Goal: Check status: Check status

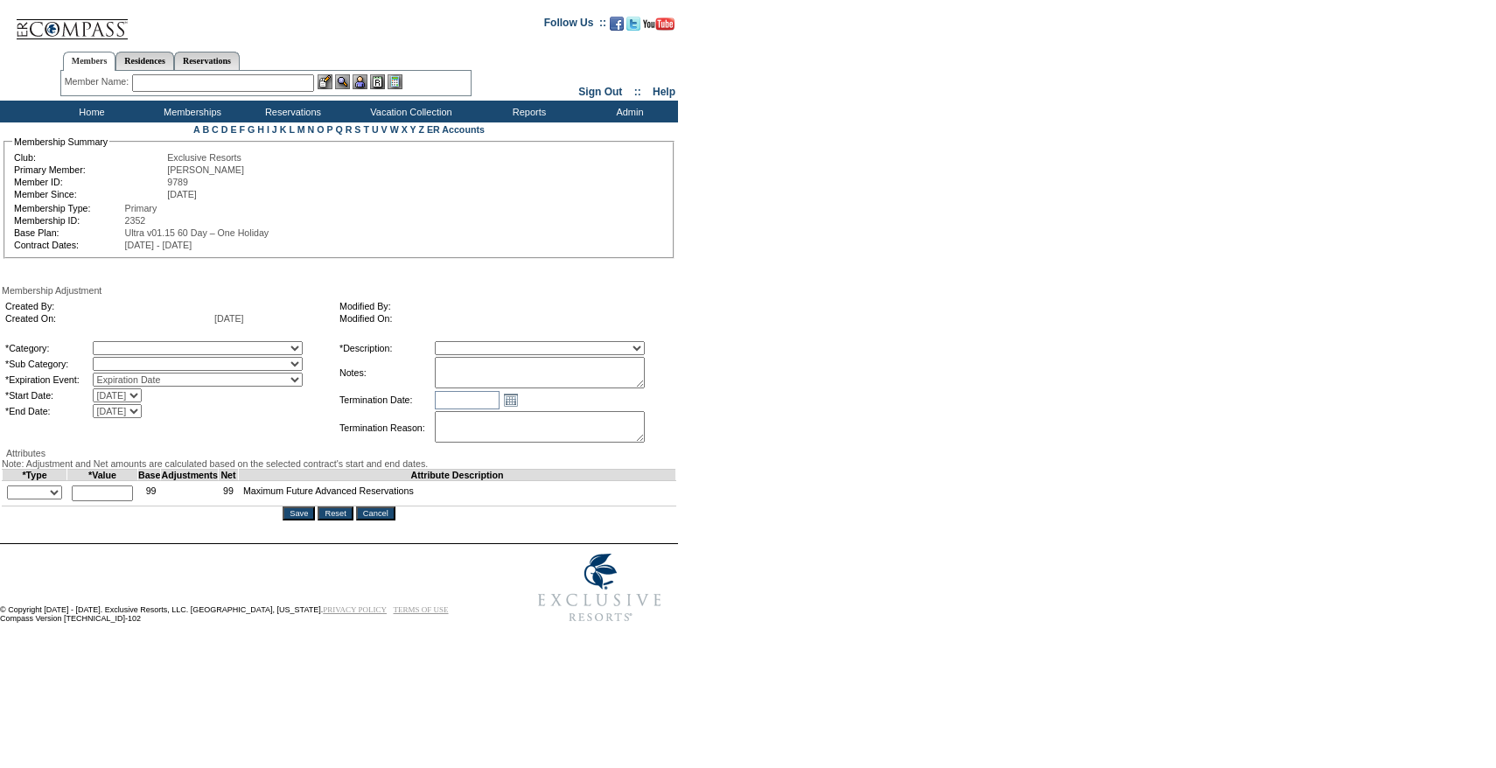
click at [396, 521] on input "Cancel" at bounding box center [375, 514] width 39 height 14
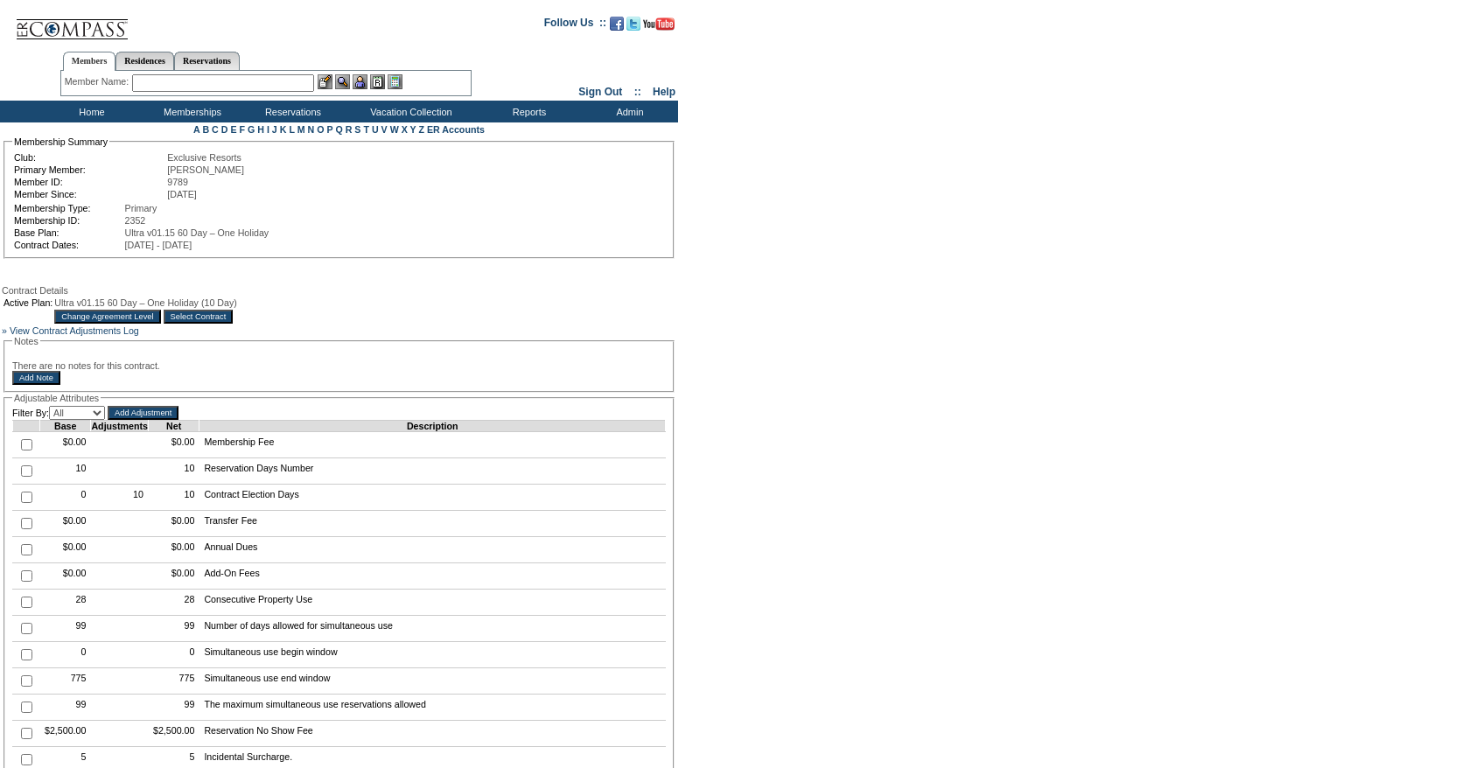
scroll to position [9, 0]
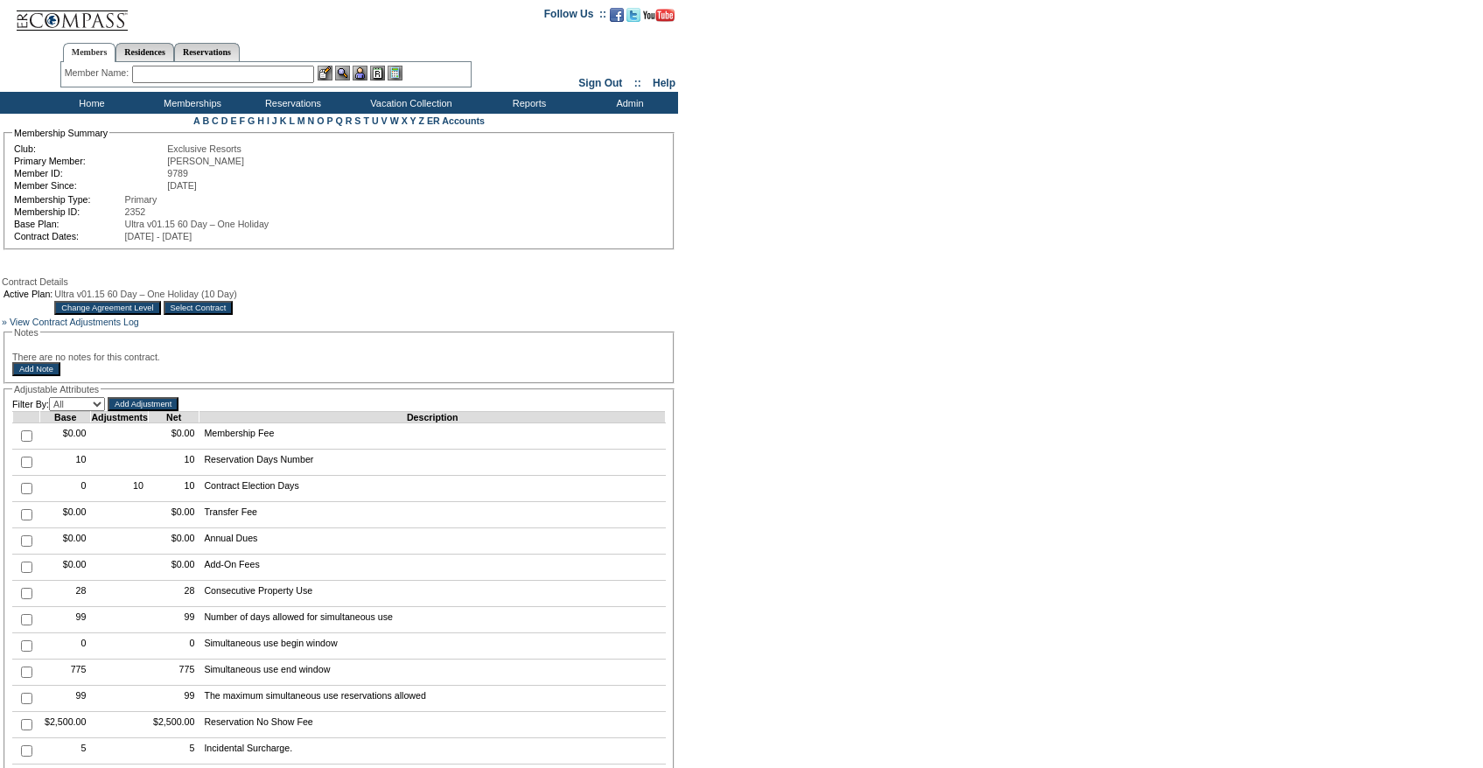
click at [234, 314] on input "Select Contract" at bounding box center [199, 308] width 70 height 14
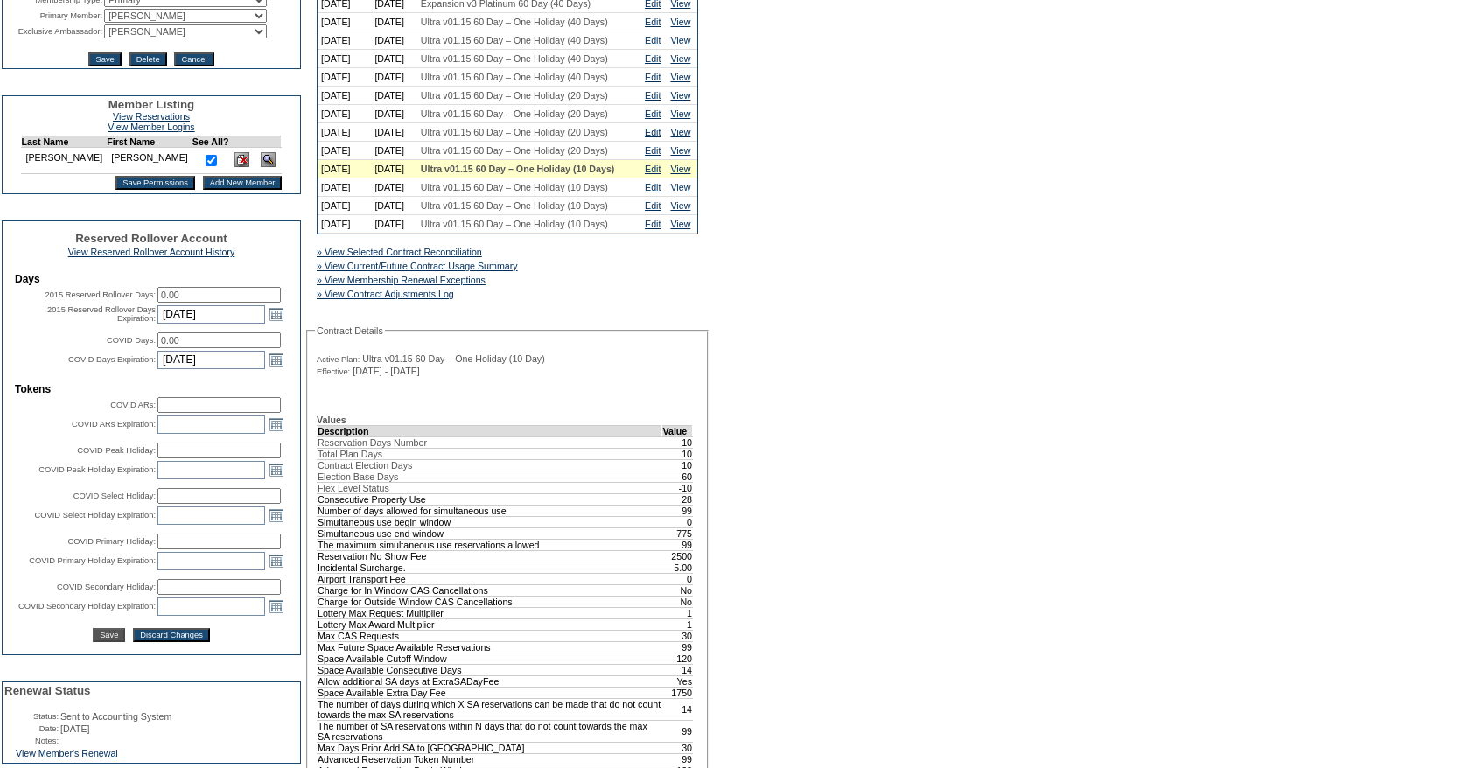
scroll to position [392, 0]
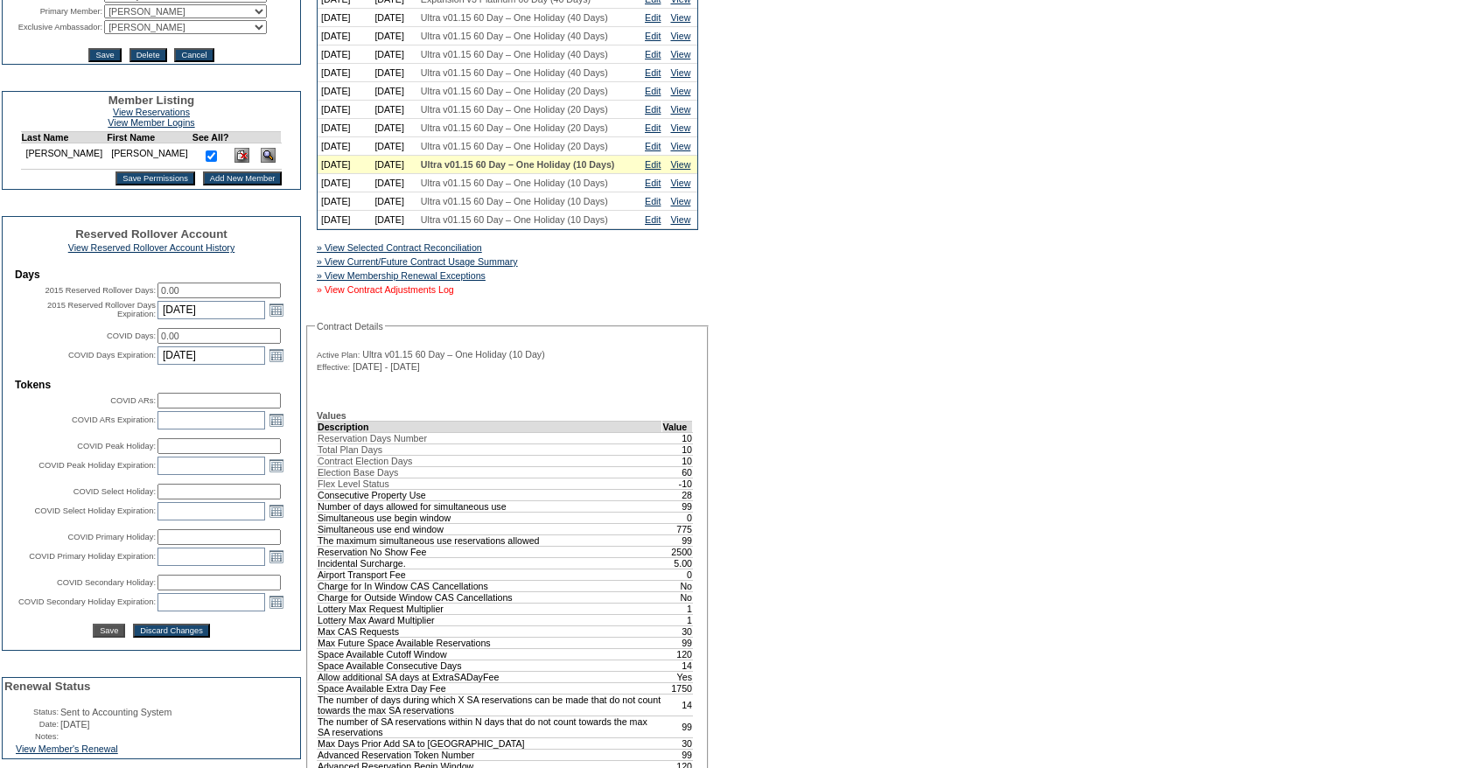
click at [354, 295] on link "» View Contract Adjustments Log" at bounding box center [385, 289] width 137 height 11
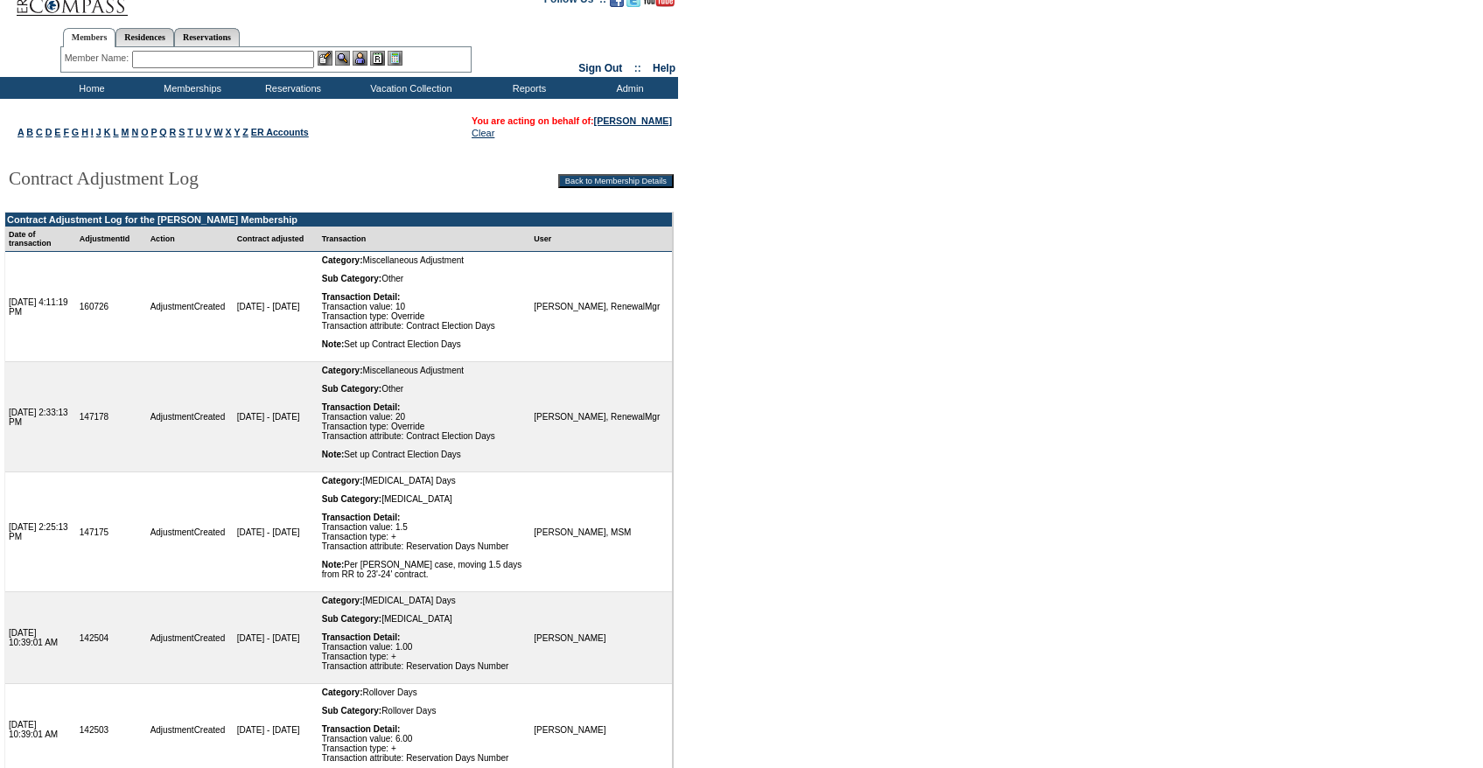
scroll to position [18, 0]
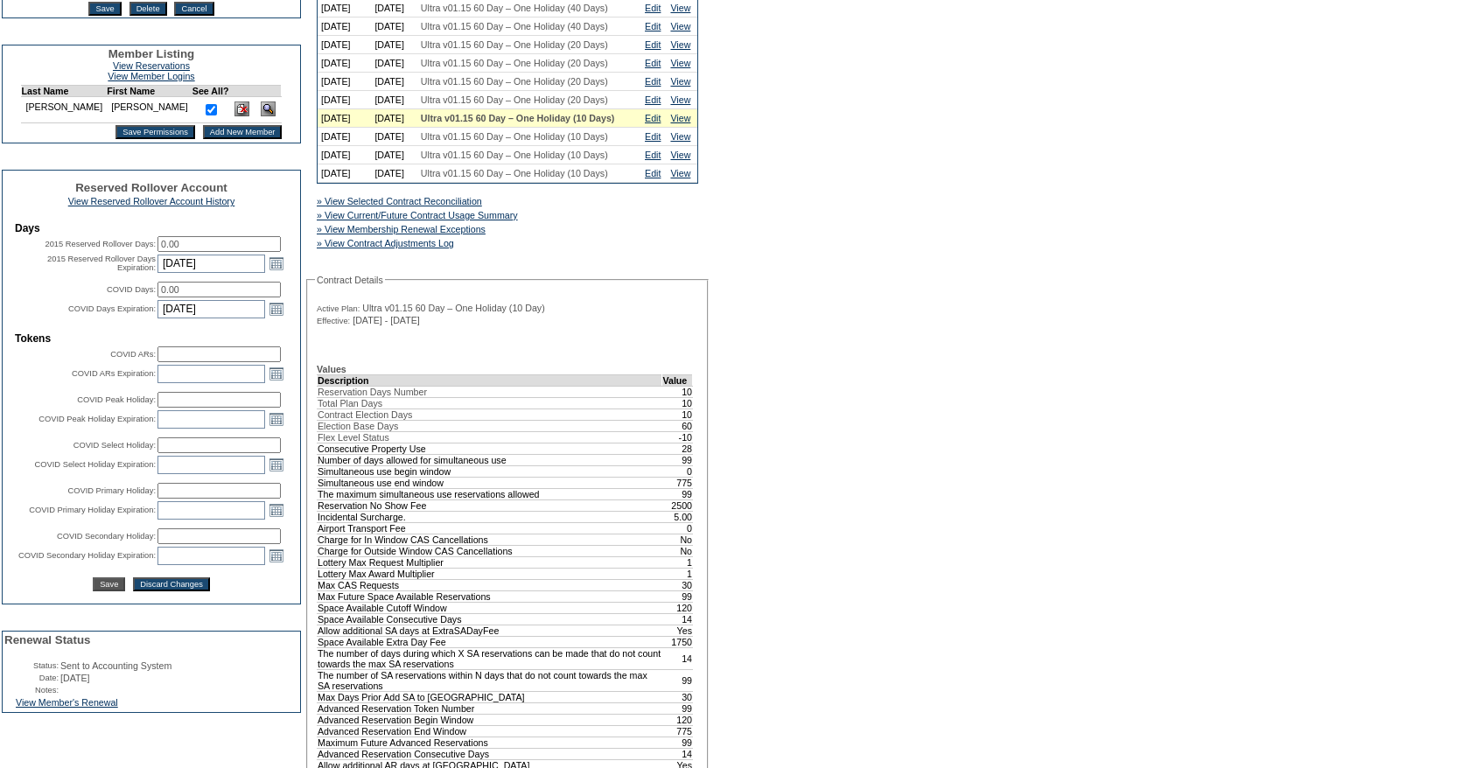
scroll to position [438, 0]
click at [650, 124] on link "Edit" at bounding box center [653, 119] width 16 height 11
